Goal: Task Accomplishment & Management: Manage account settings

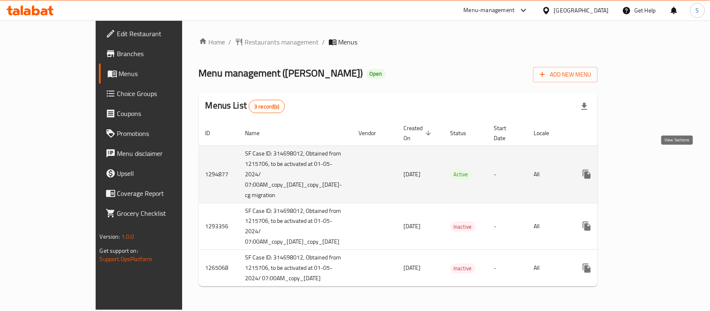
click at [652, 169] on icon "enhanced table" at bounding box center [647, 174] width 10 height 10
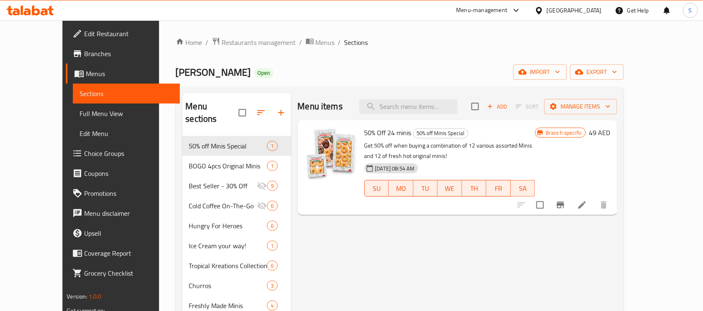
click at [442, 115] on div "Menu items Add Sort Manage items" at bounding box center [457, 106] width 319 height 27
click at [446, 105] on input "search" at bounding box center [408, 106] width 98 height 15
paste input "707140"
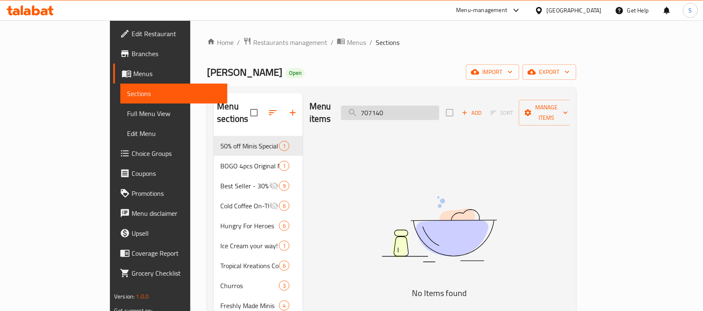
click at [405, 106] on input "707140" at bounding box center [390, 113] width 98 height 15
paste input "Caramel Frappe"
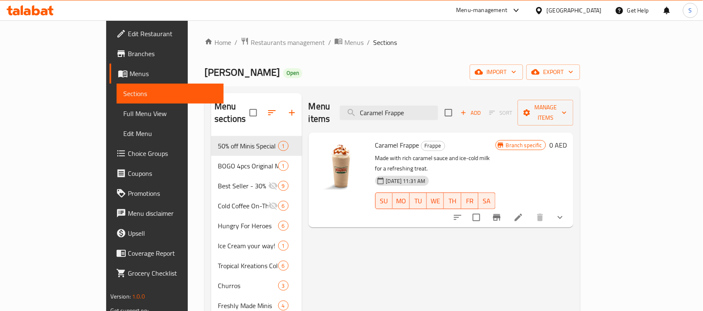
type input "Caramel Frappe"
click at [128, 156] on span "Choice Groups" at bounding box center [172, 154] width 89 height 10
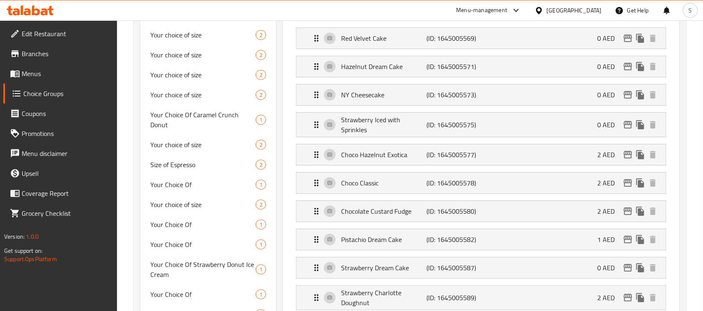
scroll to position [1695, 0]
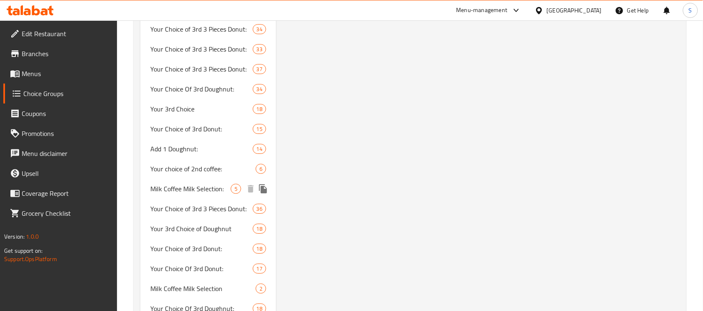
click at [159, 184] on span "Milk Coffee Milk Selection:" at bounding box center [190, 189] width 80 height 10
type input "Milk Coffee Milk Selection:"
type input "اختيار حليب القهوة والحليب:"
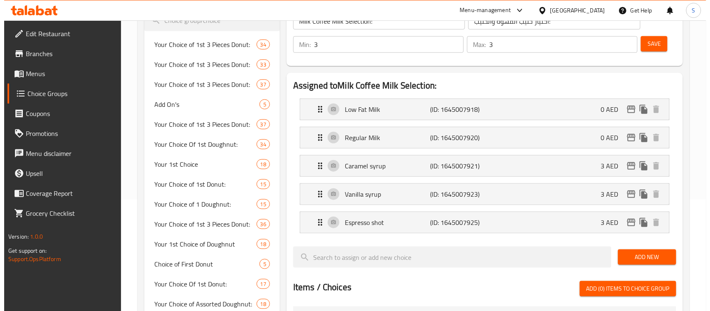
scroll to position [0, 0]
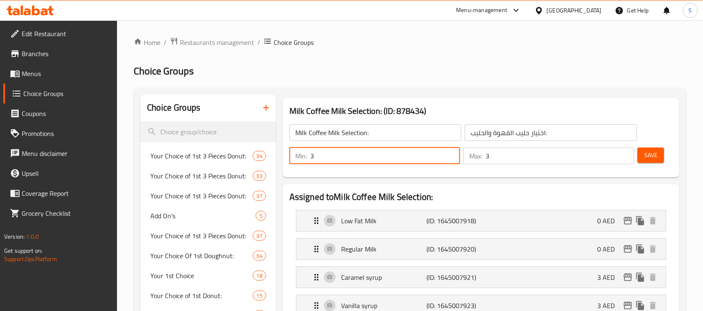
drag, startPoint x: 366, startPoint y: 156, endPoint x: 275, endPoint y: 148, distance: 91.9
click at [291, 152] on div "Min: 3 ​" at bounding box center [374, 156] width 171 height 17
type input "1"
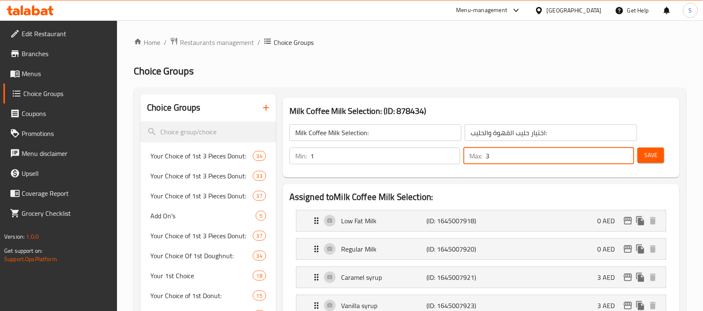
drag, startPoint x: 485, startPoint y: 161, endPoint x: 479, endPoint y: 164, distance: 6.5
click at [479, 164] on div "Max: 3 ​" at bounding box center [548, 156] width 171 height 17
type input "1"
click at [651, 163] on button "Save" at bounding box center [650, 155] width 27 height 15
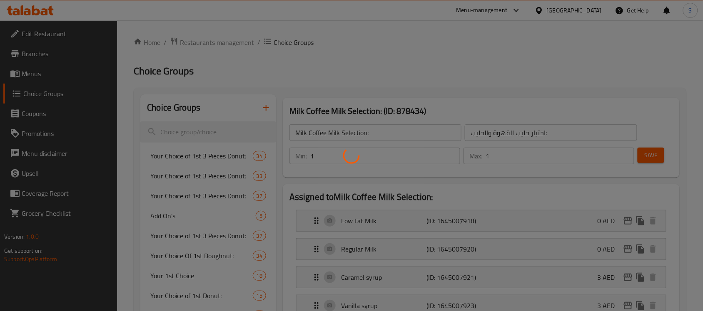
click at [653, 157] on div at bounding box center [351, 155] width 703 height 311
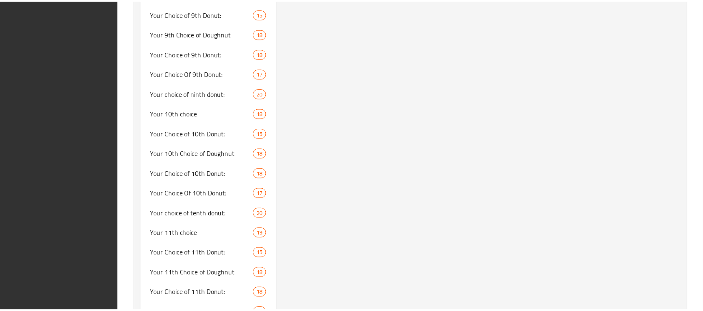
scroll to position [3592, 0]
